Goal: Information Seeking & Learning: Learn about a topic

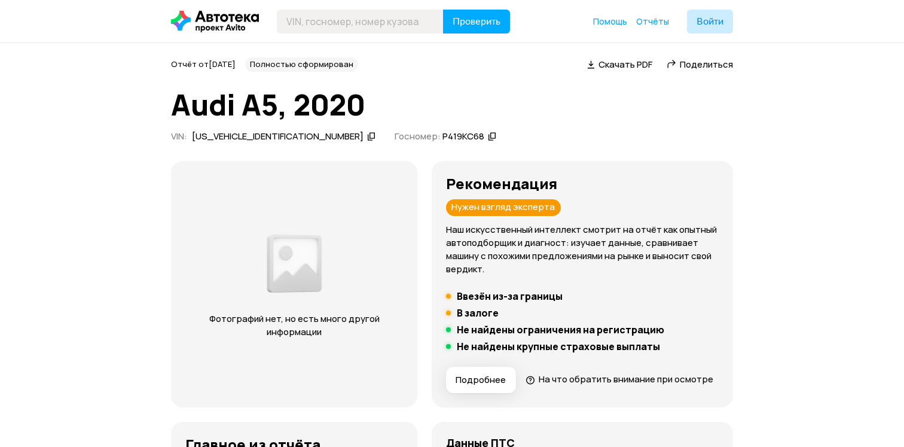
scroll to position [2363, 0]
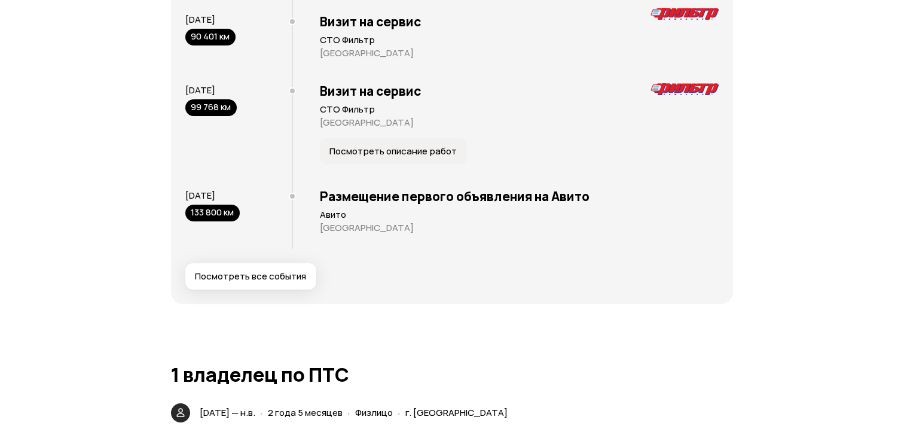
click at [288, 290] on button "Посмотреть все события" at bounding box center [250, 276] width 131 height 26
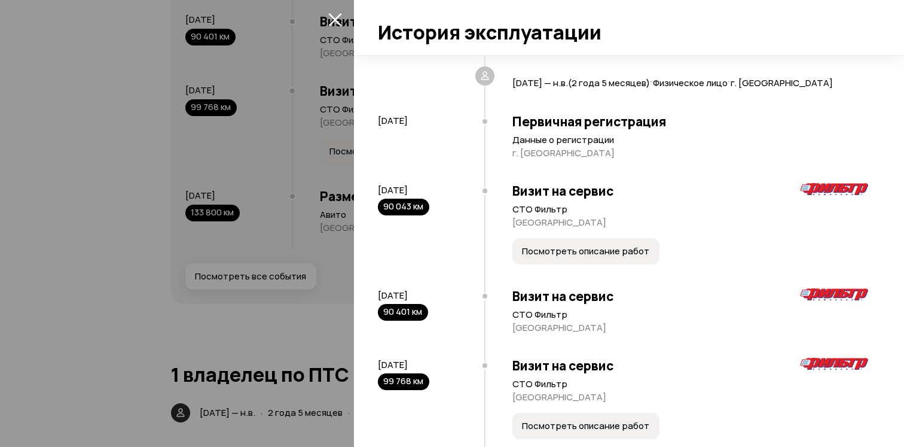
scroll to position [241, 0]
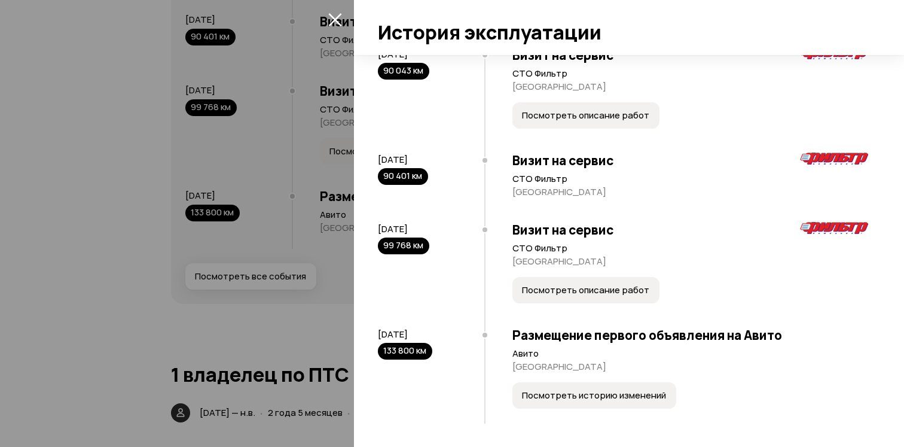
click at [583, 285] on span "Посмотреть описание работ" at bounding box center [585, 290] width 127 height 12
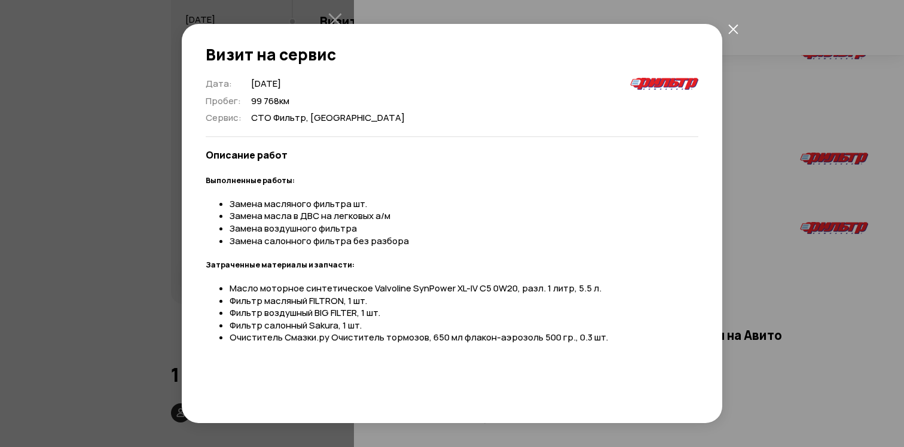
click at [341, 290] on li "Масло моторное синтетическое Valvoline SynPower XL-IV C5 0W20, разл. 1 литр, 5.…" at bounding box center [464, 288] width 469 height 13
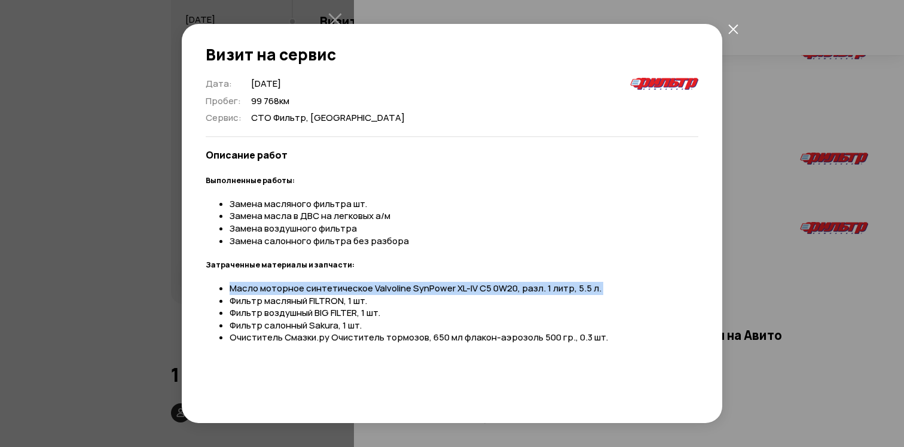
click at [341, 290] on li "Масло моторное синтетическое Valvoline SynPower XL-IV C5 0W20, разл. 1 литр, 5.…" at bounding box center [464, 288] width 469 height 13
click at [343, 290] on li "Масло моторное синтетическое Valvoline SynPower XL-IV C5 0W20, разл. 1 литр, 5.…" at bounding box center [464, 288] width 469 height 13
drag, startPoint x: 343, startPoint y: 290, endPoint x: 343, endPoint y: 306, distance: 16.7
click at [343, 306] on ul "Масло моторное синтетическое Valvoline SynPower XL-IV C5 0W20, разл. 1 литр, 5.…" at bounding box center [452, 313] width 493 height 62
click at [343, 306] on li "Фильтр масляный FILTRON, 1 шт." at bounding box center [464, 301] width 469 height 13
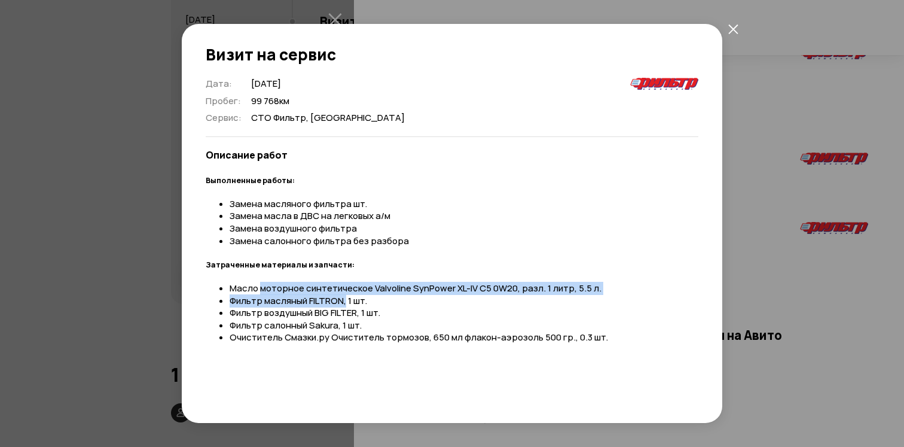
drag, startPoint x: 343, startPoint y: 306, endPoint x: 299, endPoint y: 291, distance: 46.9
click at [298, 291] on ul "Масло моторное синтетическое Valvoline SynPower XL-IV C5 0W20, разл. 1 литр, 5.…" at bounding box center [452, 313] width 493 height 62
click at [299, 291] on li "Масло моторное синтетическое Valvoline SynPower XL-IV C5 0W20, разл. 1 литр, 5.…" at bounding box center [464, 288] width 469 height 13
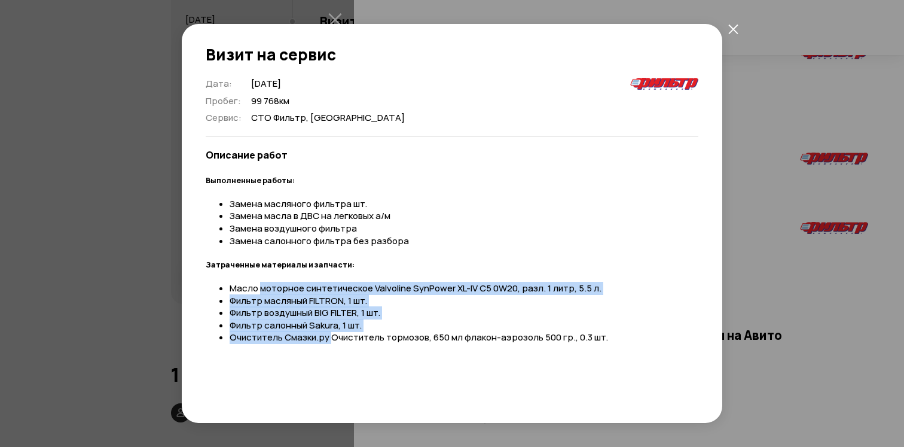
drag, startPoint x: 299, startPoint y: 291, endPoint x: 328, endPoint y: 341, distance: 57.9
click at [328, 341] on ul "Масло моторное синтетическое Valvoline SynPower XL-IV C5 0W20, разл. 1 литр, 5.…" at bounding box center [452, 313] width 493 height 62
click at [328, 341] on li "Очиститель Смазки.ру Очиститель тормозов, 650 мл флакон-аэрозоль 500 гр., 0.3 ш…" at bounding box center [464, 337] width 469 height 13
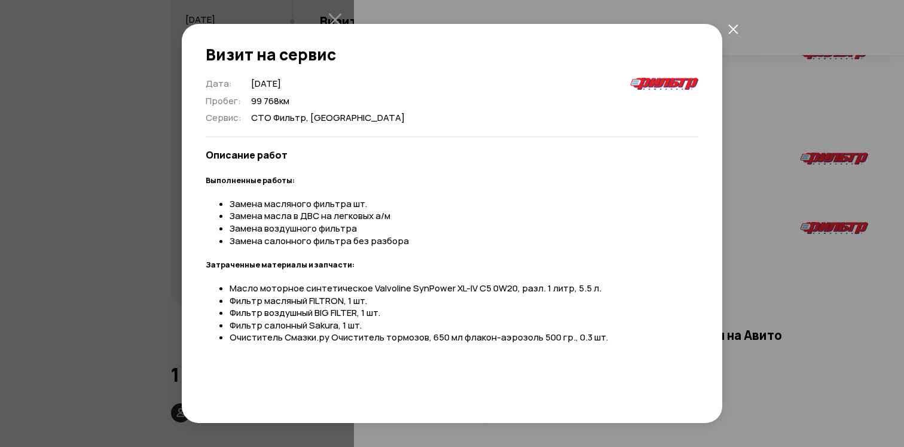
click at [791, 267] on div "Визит на сервис Дата : [DATE] Пробег : 99 768 км Сервис : СТО Фильтр, [GEOGRAPH…" at bounding box center [452, 223] width 904 height 447
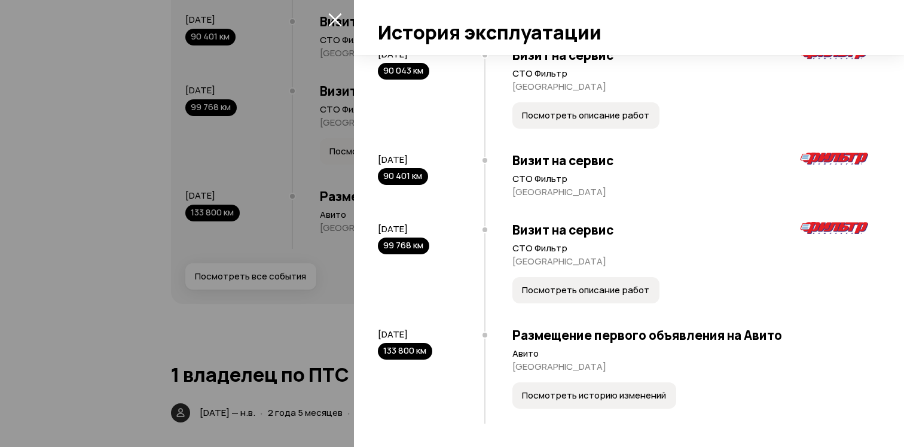
click at [577, 398] on span "Посмотреть историю изменений" at bounding box center [594, 395] width 144 height 12
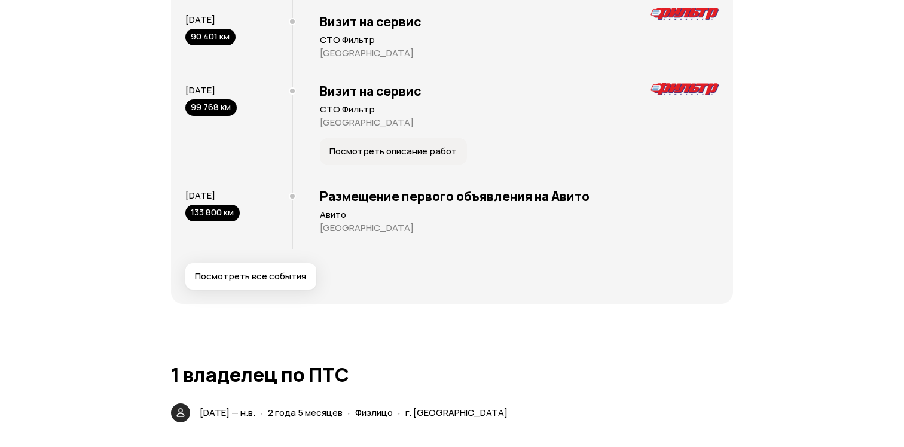
click at [346, 240] on div "Размещение первого объявления на Авито Авито [GEOGRAPHIC_DATA]" at bounding box center [505, 213] width 427 height 69
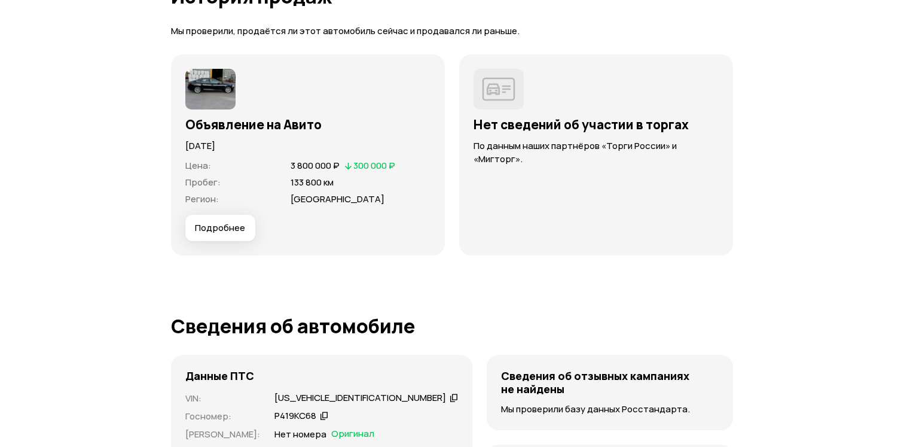
scroll to position [3059, 0]
click at [216, 235] on span "Подробнее" at bounding box center [220, 229] width 50 height 12
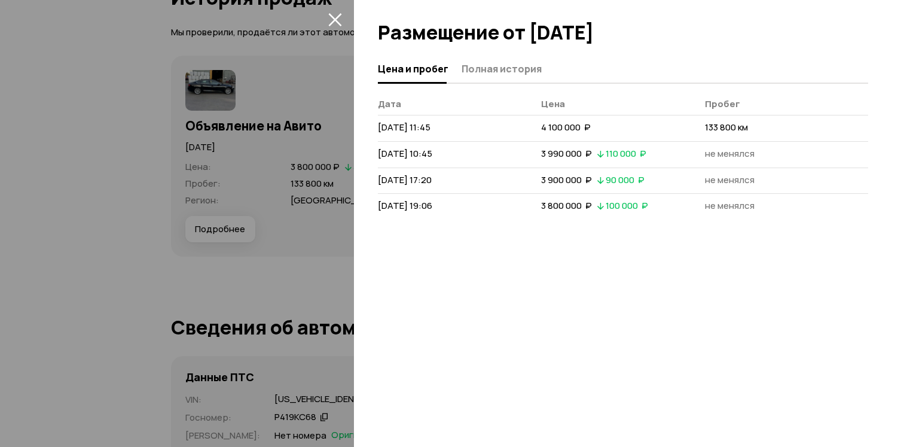
click at [490, 72] on span "Полная история" at bounding box center [502, 69] width 80 height 12
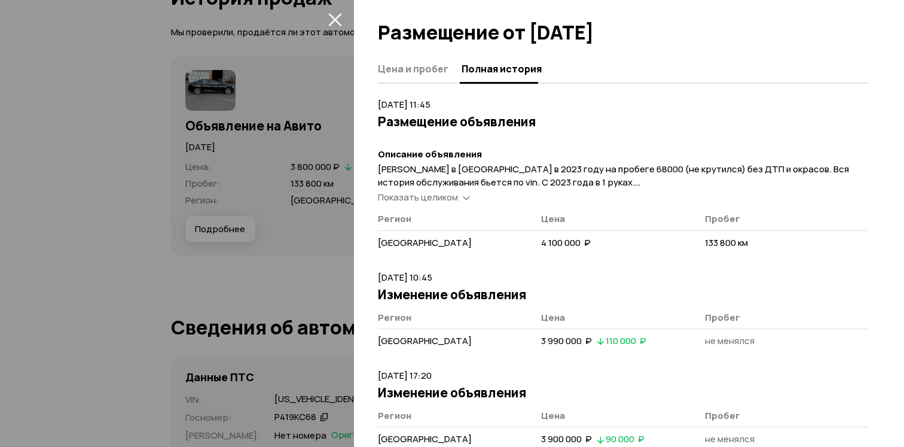
click at [440, 197] on span "Показать целиком" at bounding box center [418, 197] width 80 height 13
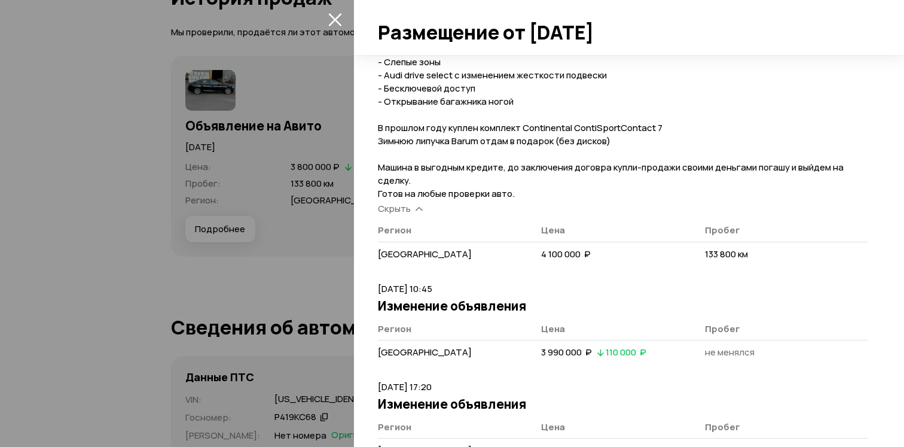
scroll to position [242, 0]
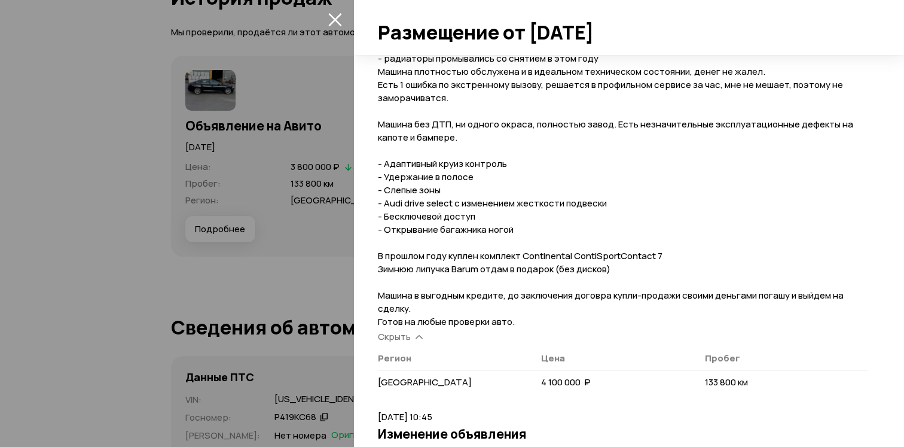
click at [300, 321] on div at bounding box center [452, 223] width 904 height 447
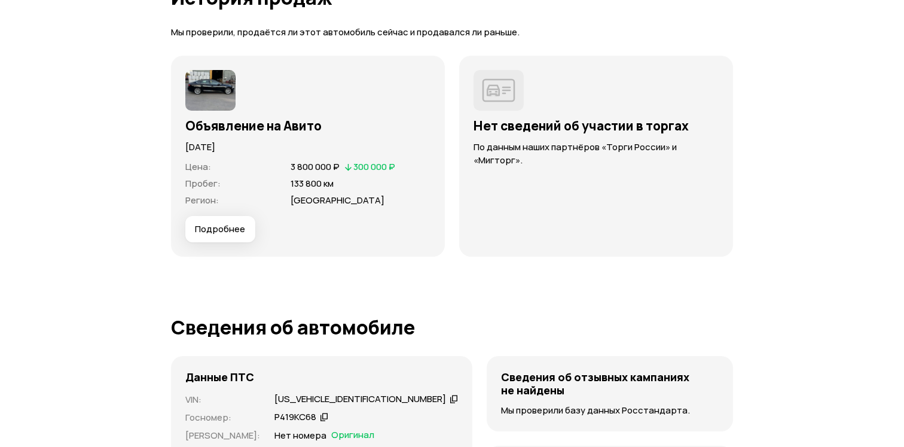
click at [221, 111] on img at bounding box center [210, 90] width 50 height 41
click at [221, 235] on span "Подробнее" at bounding box center [220, 229] width 50 height 12
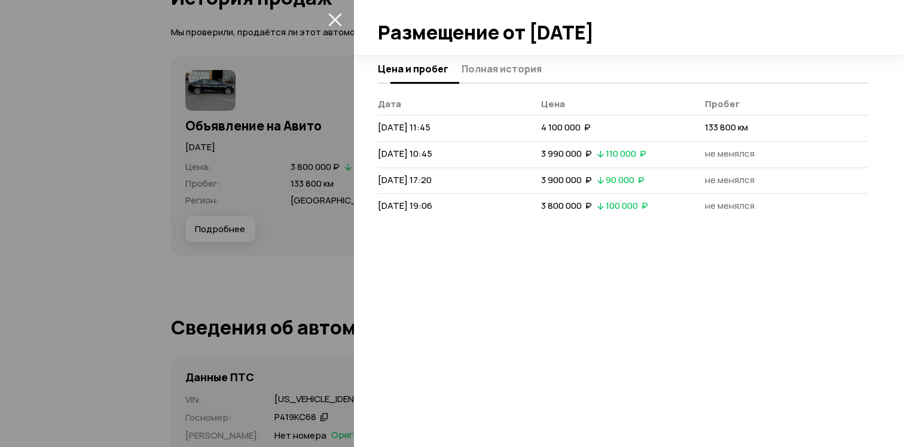
click at [499, 78] on button "Полная история" at bounding box center [500, 68] width 84 height 23
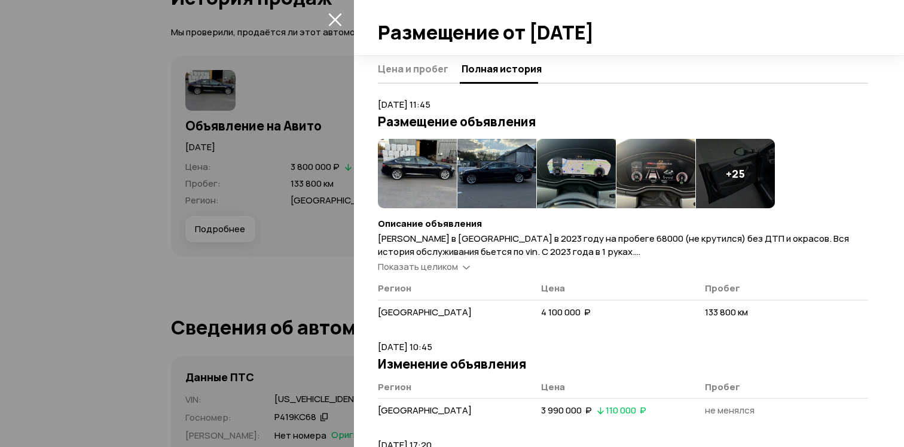
click at [425, 159] on img at bounding box center [417, 173] width 79 height 69
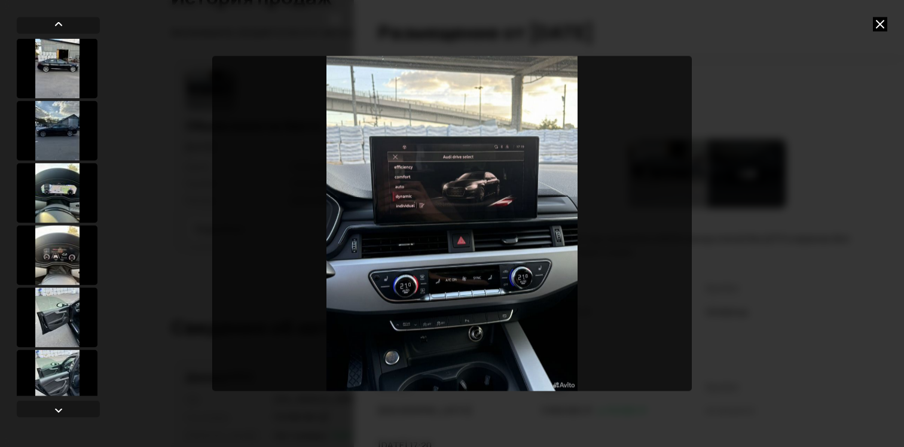
click at [541, 242] on img "Go to Slide 11" at bounding box center [451, 223] width 479 height 335
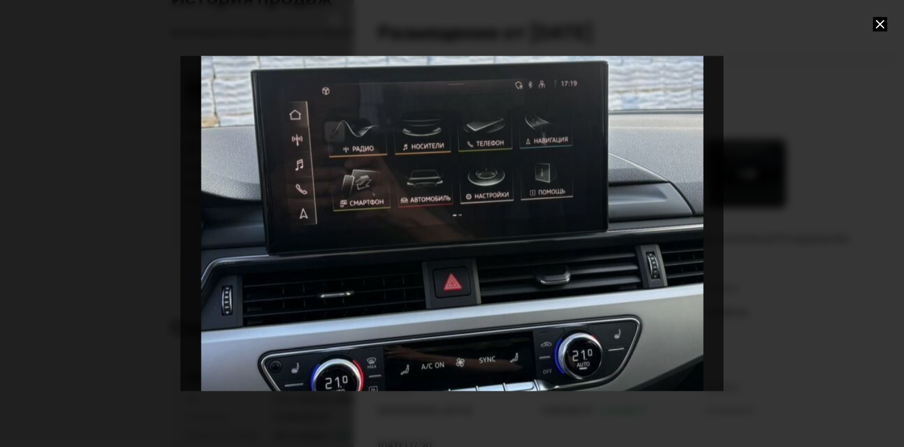
click at [541, 242] on div "Go to Slide 12" at bounding box center [452, 223] width 1085 height 671
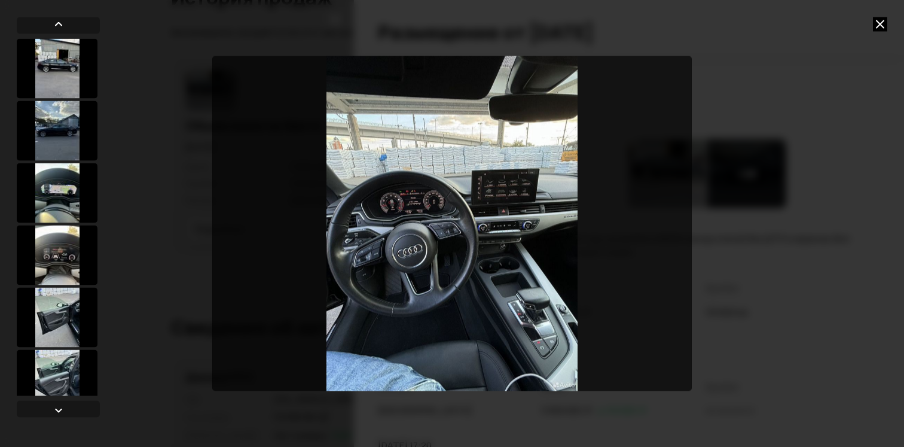
click at [442, 243] on img "Go to Slide 14" at bounding box center [451, 223] width 479 height 335
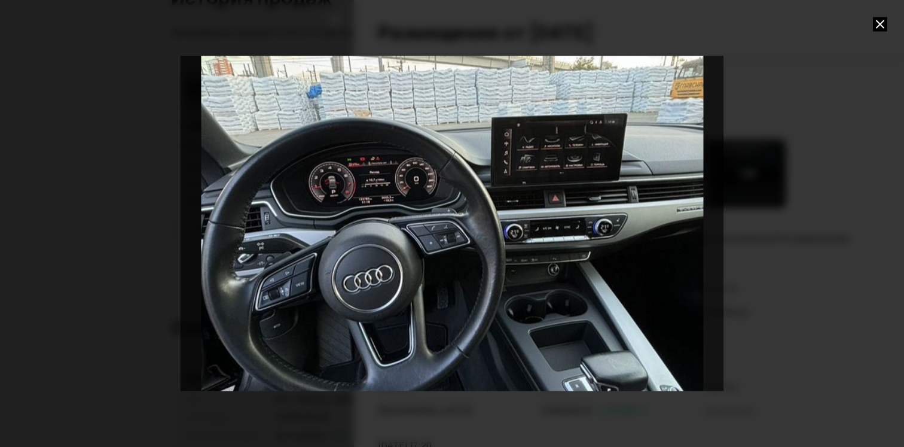
click at [470, 215] on div "Go to Slide 14" at bounding box center [452, 223] width 1085 height 671
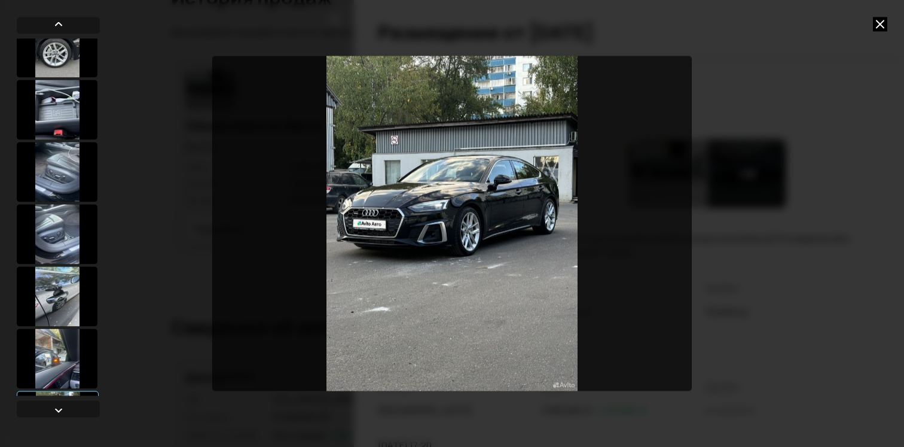
scroll to position [1212, 0]
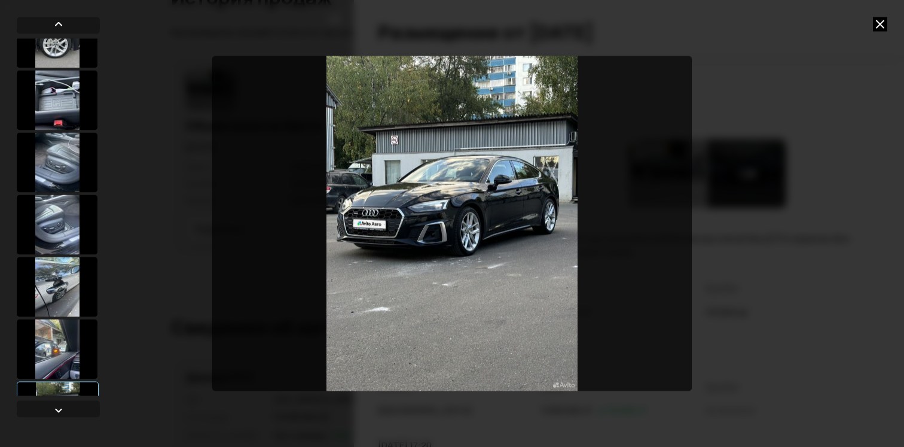
click at [51, 283] on div at bounding box center [57, 287] width 81 height 60
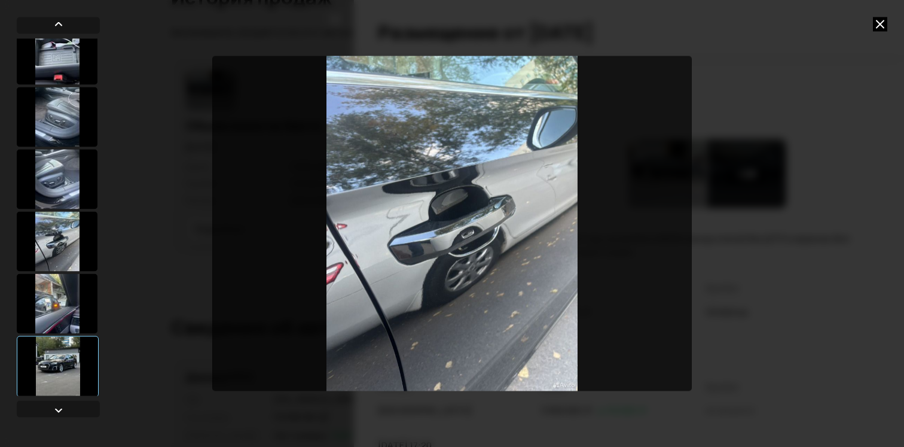
scroll to position [1265, 0]
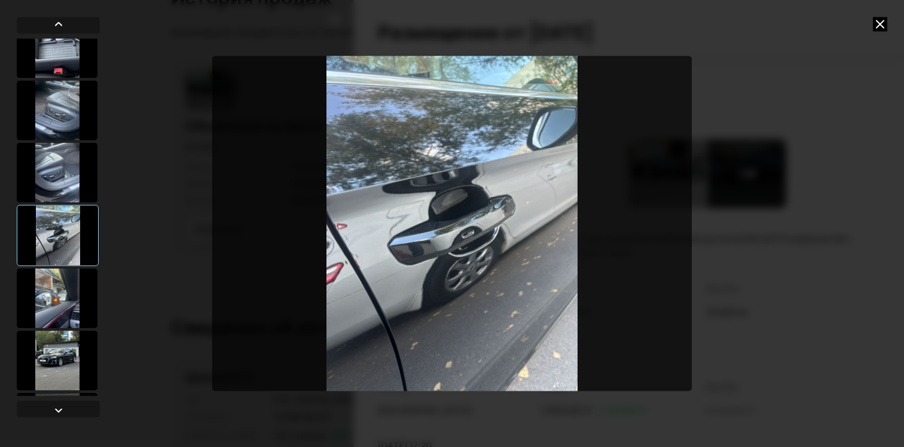
click at [58, 292] on div at bounding box center [57, 298] width 81 height 60
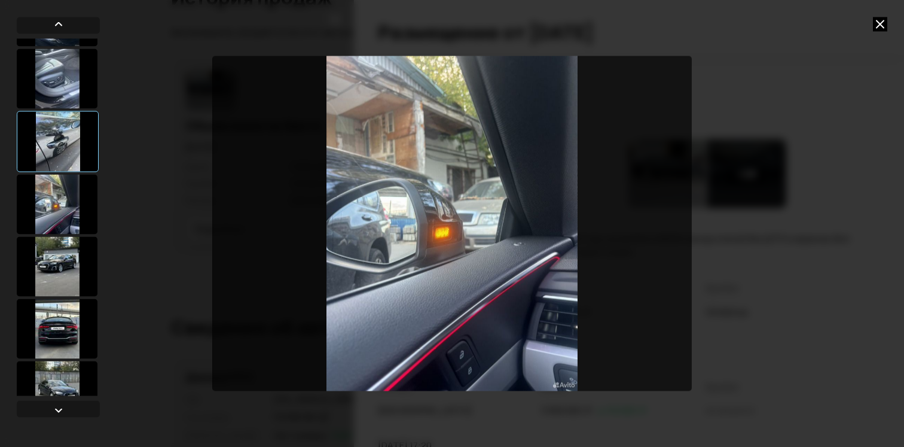
scroll to position [1364, 0]
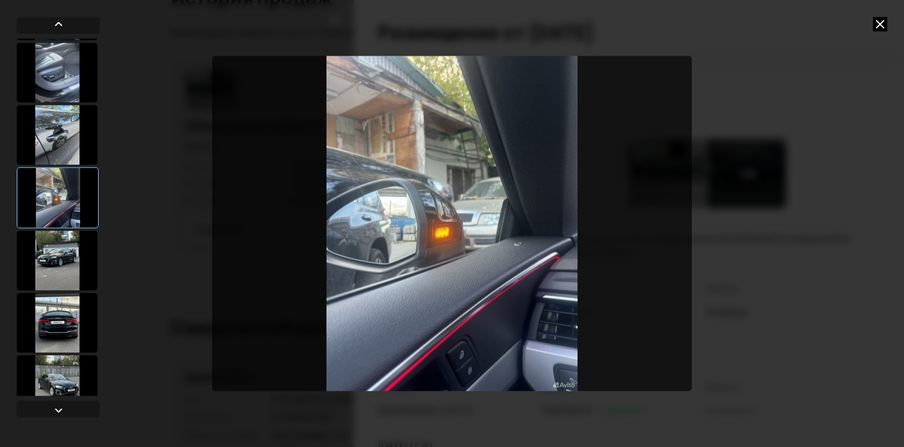
click at [56, 285] on div at bounding box center [57, 260] width 81 height 60
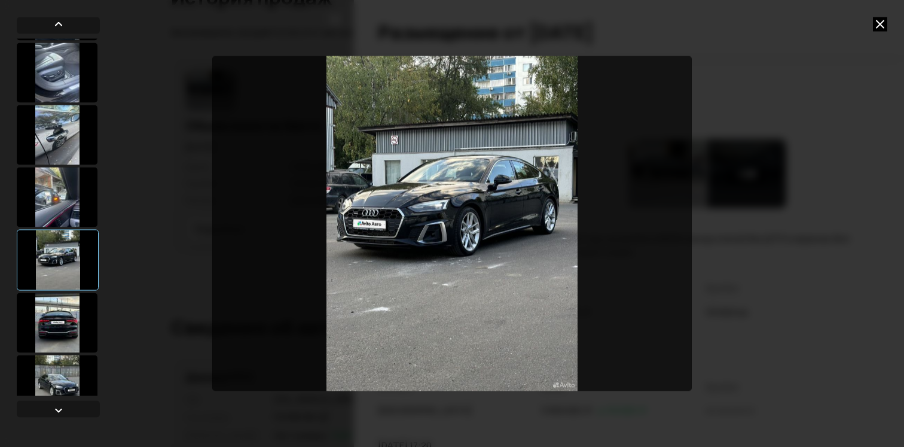
click at [57, 305] on div at bounding box center [57, 322] width 81 height 60
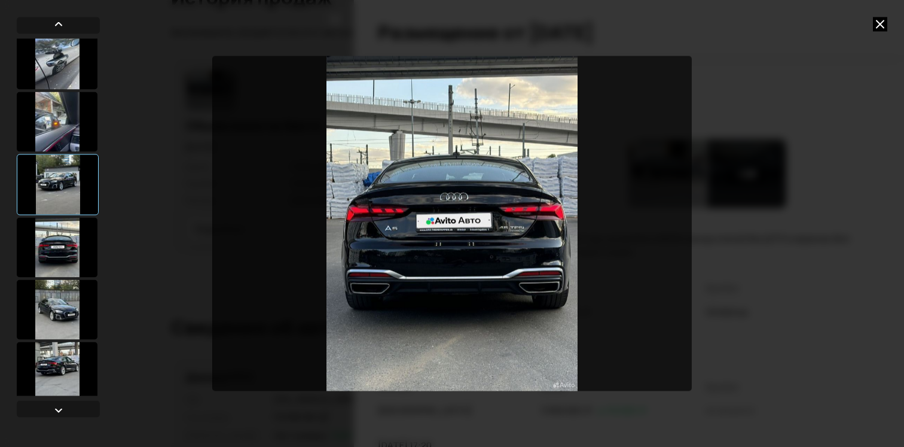
scroll to position [1440, 0]
click at [57, 304] on div at bounding box center [57, 309] width 81 height 60
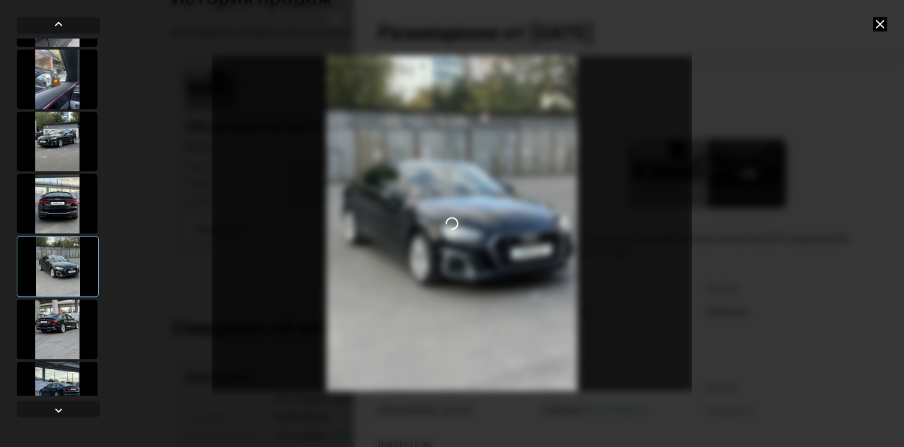
scroll to position [1483, 0]
click at [62, 323] on div at bounding box center [57, 328] width 81 height 60
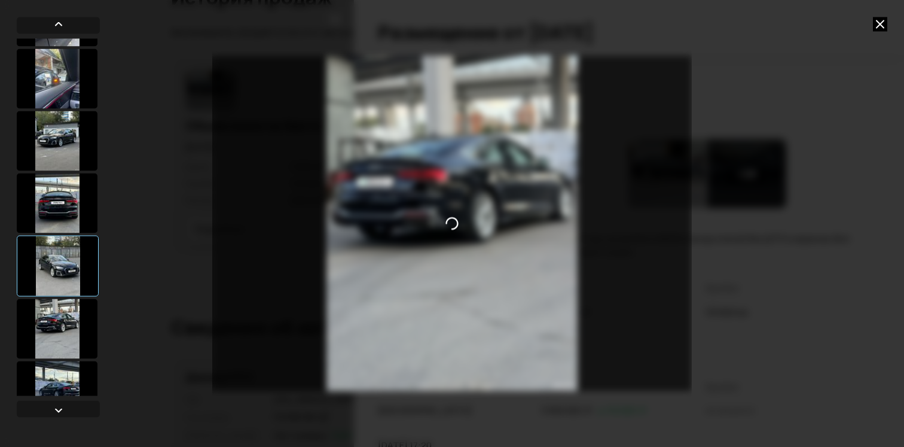
scroll to position [1510, 0]
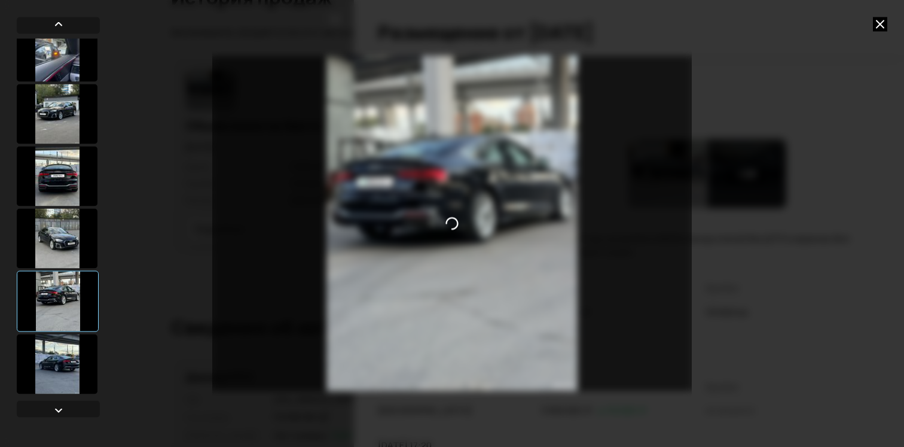
click at [66, 373] on div at bounding box center [57, 364] width 81 height 60
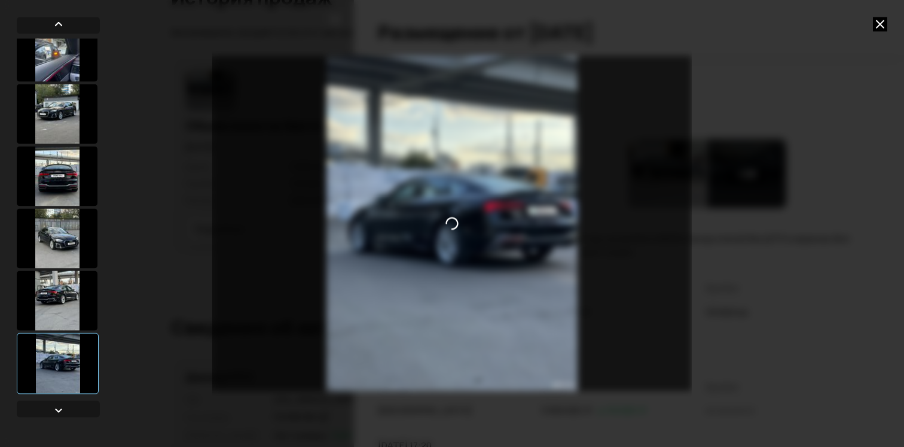
click at [54, 188] on div at bounding box center [57, 176] width 81 height 60
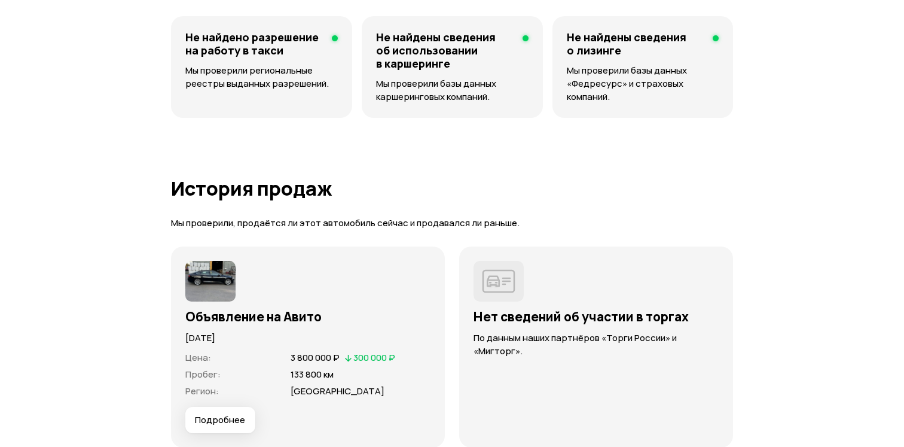
scroll to position [2040, 0]
